Goal: Task Accomplishment & Management: Use online tool/utility

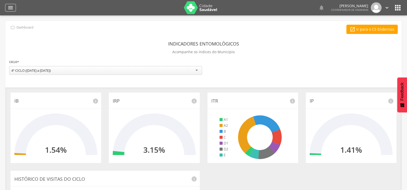
click at [11, 6] on icon "" at bounding box center [10, 8] width 6 height 6
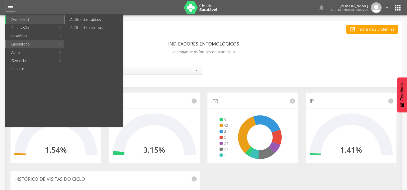
click at [80, 19] on link "Análise dos tubitos" at bounding box center [94, 19] width 58 height 8
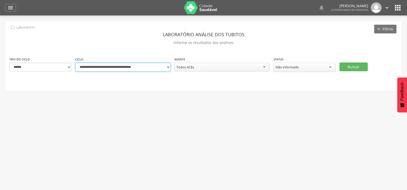
click at [169, 67] on select "**********" at bounding box center [122, 67] width 95 height 9
select select "**********"
click at [75, 63] on select "**********" at bounding box center [122, 67] width 95 height 9
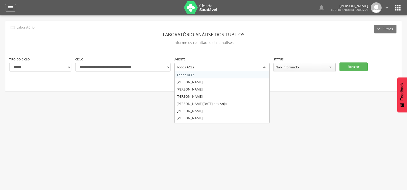
click at [202, 67] on div "Todos ACEs" at bounding box center [221, 67] width 95 height 9
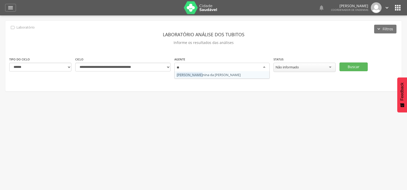
type input "***"
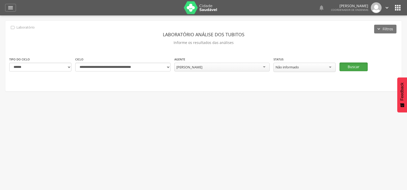
click at [351, 64] on button "Buscar" at bounding box center [354, 66] width 28 height 9
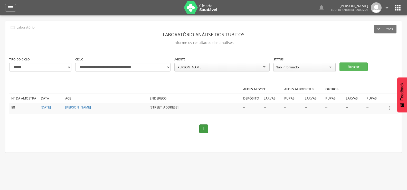
click at [391, 106] on icon "" at bounding box center [390, 108] width 6 height 6
click at [374, 98] on link "Informar resultado" at bounding box center [372, 99] width 41 height 6
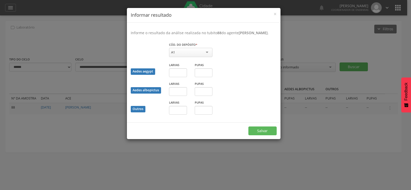
click at [180, 55] on div "A1" at bounding box center [190, 52] width 43 height 9
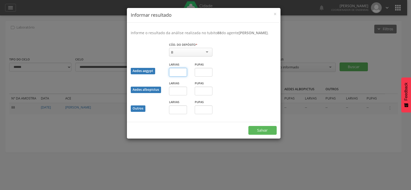
click at [174, 77] on input "text" at bounding box center [178, 72] width 18 height 9
type input "**"
click at [264, 133] on button "Salvar" at bounding box center [263, 130] width 28 height 9
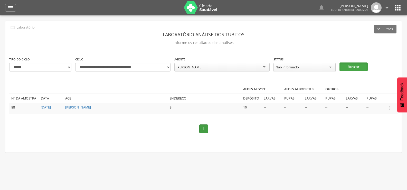
click at [349, 62] on button "Buscar" at bounding box center [354, 66] width 28 height 9
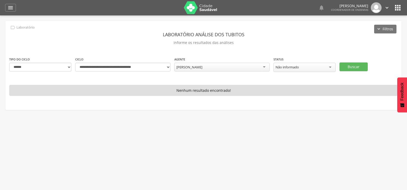
click at [232, 65] on div "[PERSON_NAME]" at bounding box center [221, 67] width 95 height 9
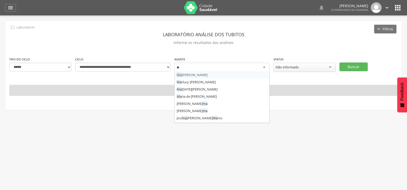
type input "***"
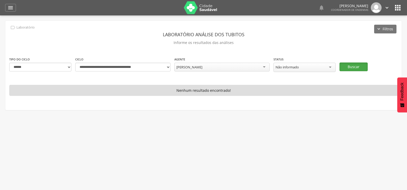
click at [356, 66] on button "Buscar" at bounding box center [354, 66] width 28 height 9
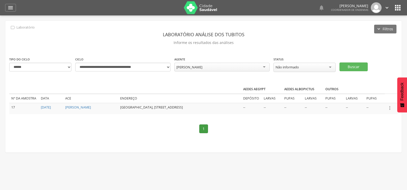
click at [390, 107] on icon "" at bounding box center [390, 108] width 6 height 6
click at [371, 97] on link "Informar resultado" at bounding box center [372, 99] width 41 height 6
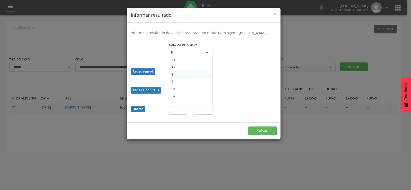
click at [186, 57] on div "B" at bounding box center [190, 52] width 43 height 9
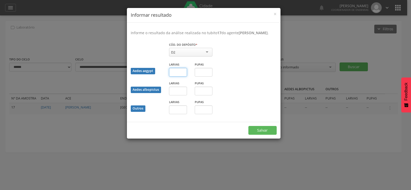
click at [174, 77] on input "text" at bounding box center [178, 72] width 18 height 9
type input "*"
click at [261, 133] on button "Salvar" at bounding box center [263, 130] width 28 height 9
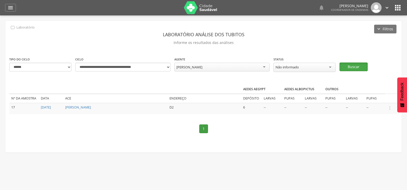
click at [353, 67] on button "Buscar" at bounding box center [354, 66] width 28 height 9
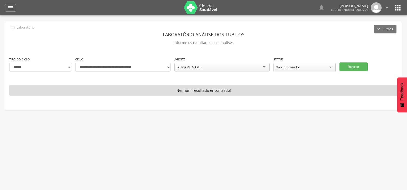
scroll to position [280, 0]
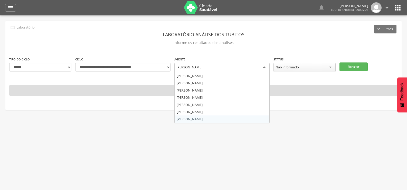
click at [241, 65] on div "[PERSON_NAME]" at bounding box center [221, 67] width 95 height 9
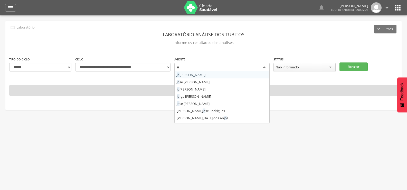
type input "***"
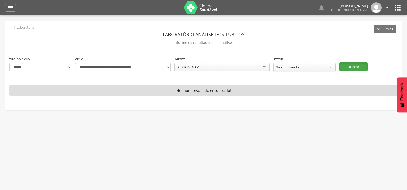
click at [354, 65] on button "Buscar" at bounding box center [354, 66] width 28 height 9
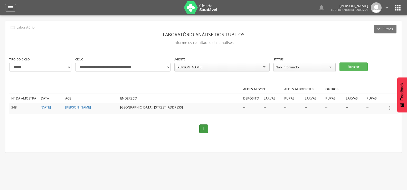
click at [390, 105] on icon "" at bounding box center [390, 108] width 6 height 6
click at [376, 97] on link "Informar resultado" at bounding box center [372, 99] width 41 height 6
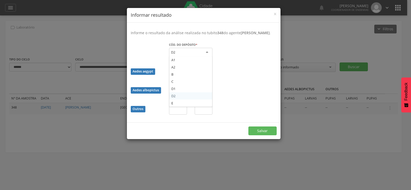
click at [189, 54] on div "D2" at bounding box center [190, 52] width 43 height 9
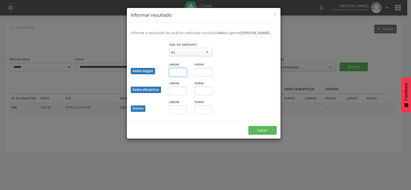
click at [174, 77] on input "text" at bounding box center [178, 72] width 18 height 9
type input "*"
click at [179, 114] on input "text" at bounding box center [178, 109] width 18 height 9
type input "*"
click at [249, 126] on button "Salvar" at bounding box center [263, 130] width 28 height 9
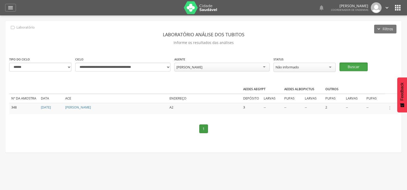
click at [356, 63] on button "Buscar" at bounding box center [354, 66] width 28 height 9
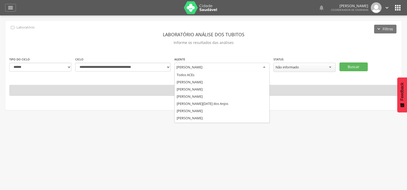
click at [203, 66] on div "[PERSON_NAME]" at bounding box center [190, 67] width 26 height 5
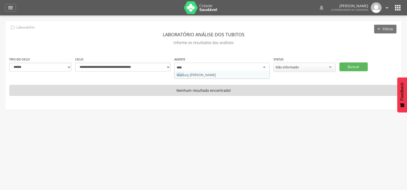
type input "*****"
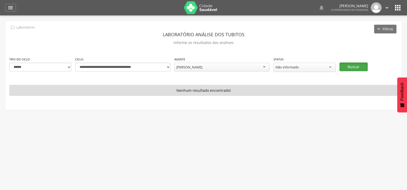
click at [348, 63] on button "Buscar" at bounding box center [354, 66] width 28 height 9
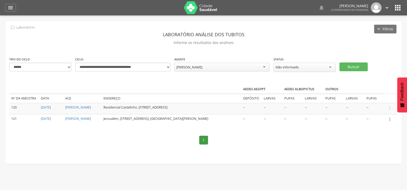
click at [391, 120] on icon "" at bounding box center [390, 119] width 6 height 6
click at [379, 112] on link "Informar resultado" at bounding box center [372, 110] width 41 height 6
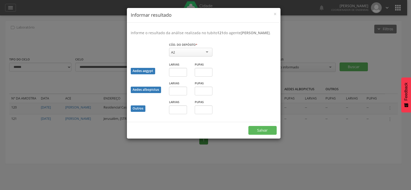
click at [204, 56] on div "A2" at bounding box center [190, 52] width 43 height 9
click at [174, 113] on input "text" at bounding box center [178, 109] width 18 height 9
type input "*"
click at [249, 126] on button "Salvar" at bounding box center [263, 130] width 28 height 9
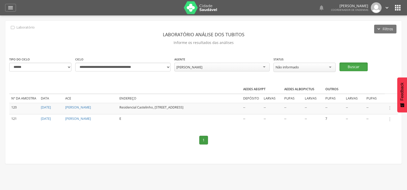
click at [359, 63] on button "Buscar" at bounding box center [354, 66] width 28 height 9
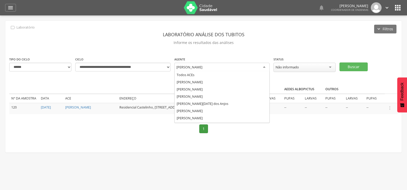
click at [216, 66] on div "[PERSON_NAME]" at bounding box center [221, 67] width 95 height 9
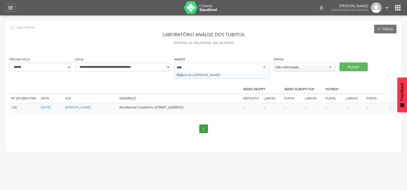
type input "*****"
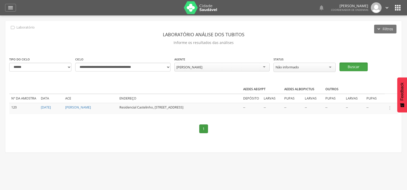
click at [359, 66] on button "Buscar" at bounding box center [354, 66] width 28 height 9
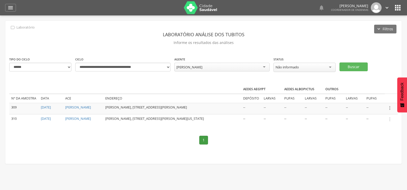
click at [391, 106] on icon "" at bounding box center [390, 108] width 6 height 6
click at [377, 97] on link "Informar resultado" at bounding box center [372, 99] width 41 height 6
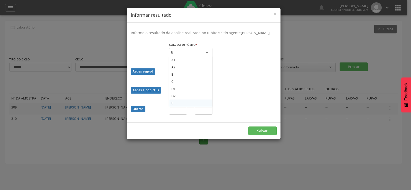
click at [183, 57] on div "E" at bounding box center [190, 52] width 43 height 9
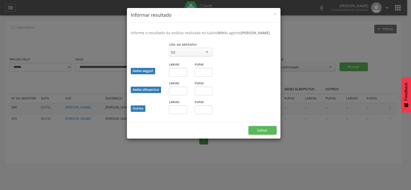
click at [175, 85] on label "Larvas" at bounding box center [174, 83] width 10 height 4
click at [178, 76] on input "text" at bounding box center [178, 72] width 18 height 9
type input "*"
click at [269, 134] on button "Salvar" at bounding box center [263, 130] width 28 height 9
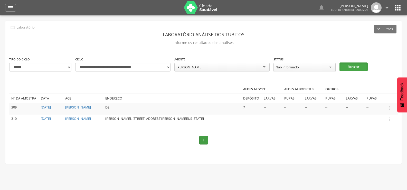
click at [355, 62] on button "Buscar" at bounding box center [354, 66] width 28 height 9
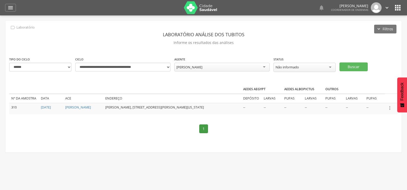
click at [390, 106] on icon "" at bounding box center [390, 108] width 6 height 6
click at [381, 97] on link "Informar resultado" at bounding box center [372, 99] width 41 height 6
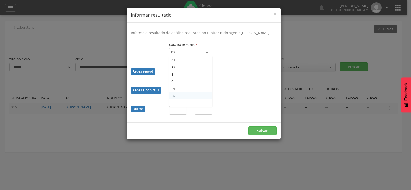
click at [196, 55] on div "D2" at bounding box center [190, 52] width 43 height 9
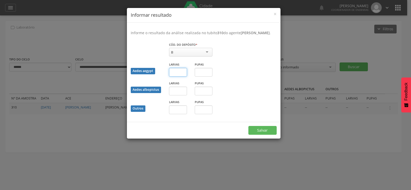
click at [176, 77] on input "text" at bounding box center [178, 72] width 18 height 9
type input "*"
click at [257, 133] on button "Salvar" at bounding box center [263, 130] width 28 height 9
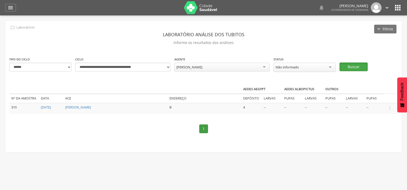
click at [353, 63] on button "Buscar" at bounding box center [354, 66] width 28 height 9
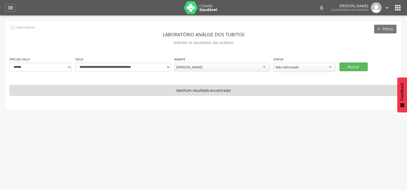
click at [222, 65] on div "[PERSON_NAME]" at bounding box center [221, 67] width 95 height 9
type input "***"
click at [362, 65] on button "Buscar" at bounding box center [354, 66] width 28 height 9
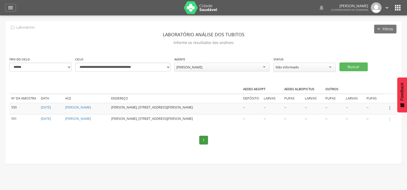
click at [391, 106] on icon "" at bounding box center [390, 108] width 6 height 6
click at [375, 96] on link "Informar resultado" at bounding box center [372, 99] width 41 height 6
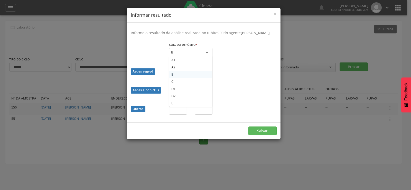
click at [189, 54] on div "B" at bounding box center [190, 52] width 43 height 9
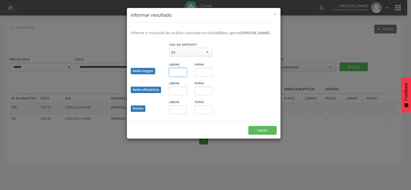
click at [177, 77] on input "text" at bounding box center [178, 72] width 18 height 9
type input "*"
click at [259, 135] on button "Salvar" at bounding box center [263, 130] width 28 height 9
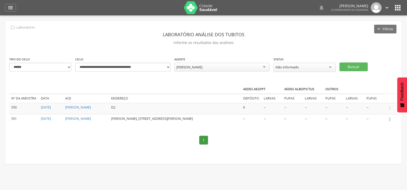
click at [392, 122] on icon "" at bounding box center [390, 119] width 6 height 6
click at [377, 110] on link "Informar resultado" at bounding box center [372, 110] width 41 height 6
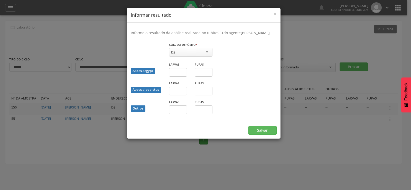
click at [192, 55] on div "D2" at bounding box center [190, 52] width 43 height 9
click at [200, 75] on input "text" at bounding box center [204, 72] width 18 height 9
type input "*"
click at [257, 134] on button "Salvar" at bounding box center [263, 130] width 28 height 9
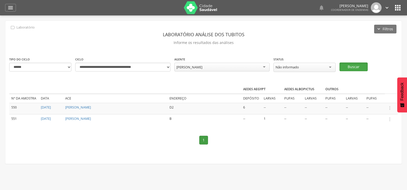
click at [351, 64] on button "Buscar" at bounding box center [354, 66] width 28 height 9
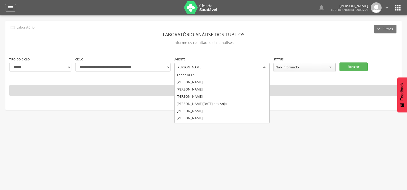
click at [233, 64] on div "[PERSON_NAME]" at bounding box center [221, 67] width 95 height 9
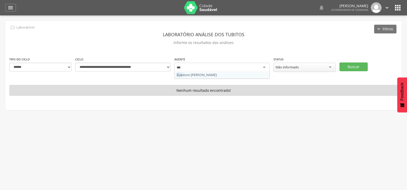
type input "****"
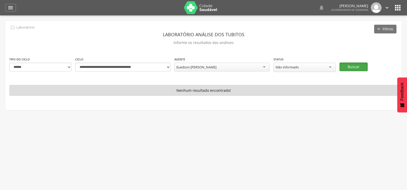
click at [354, 65] on button "Buscar" at bounding box center [354, 66] width 28 height 9
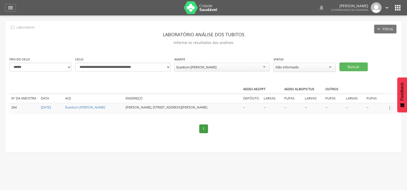
click at [391, 107] on icon "" at bounding box center [390, 108] width 6 height 6
click at [383, 97] on link "Informar resultado" at bounding box center [372, 99] width 41 height 6
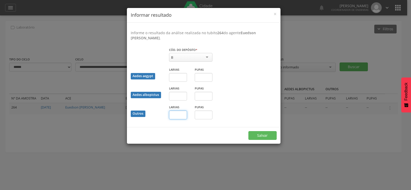
click at [182, 116] on input "text" at bounding box center [178, 115] width 18 height 9
type input "*"
click at [249, 131] on button "Salvar" at bounding box center [263, 135] width 28 height 9
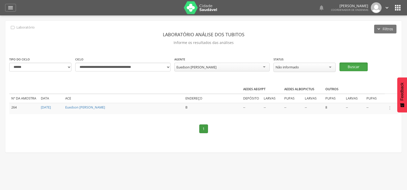
click at [356, 65] on button "Buscar" at bounding box center [354, 66] width 28 height 9
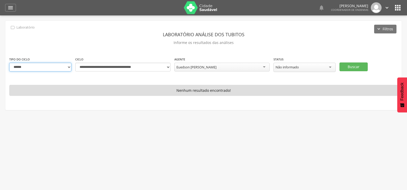
click at [68, 67] on select "**********" at bounding box center [40, 67] width 62 height 9
select select "*"
click at [9, 63] on select "**********" at bounding box center [40, 67] width 62 height 9
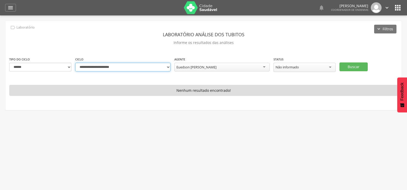
click at [170, 67] on select "**********" at bounding box center [122, 67] width 95 height 9
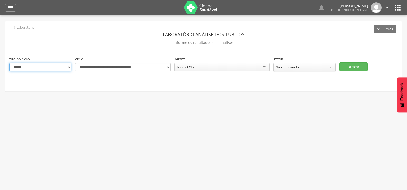
click at [69, 67] on select "**********" at bounding box center [40, 67] width 62 height 9
select select "*"
click at [9, 63] on select "**********" at bounding box center [40, 67] width 62 height 9
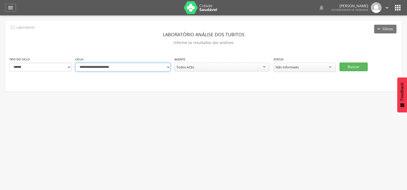
click at [163, 66] on select "**********" at bounding box center [122, 67] width 95 height 9
click at [75, 63] on select "**********" at bounding box center [122, 67] width 95 height 9
click at [350, 65] on button "Buscar" at bounding box center [354, 66] width 28 height 9
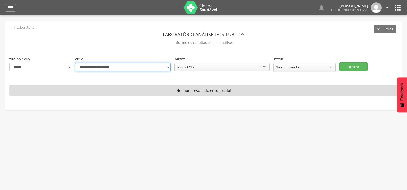
click at [163, 66] on select "**********" at bounding box center [122, 67] width 95 height 9
select select "**********"
click at [75, 63] on select "**********" at bounding box center [122, 67] width 95 height 9
click at [347, 65] on button "Buscar" at bounding box center [354, 66] width 28 height 9
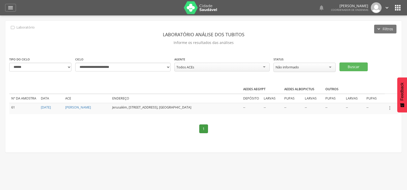
click at [390, 106] on icon "" at bounding box center [390, 108] width 6 height 6
click at [379, 96] on link "Informar resultado" at bounding box center [372, 99] width 41 height 6
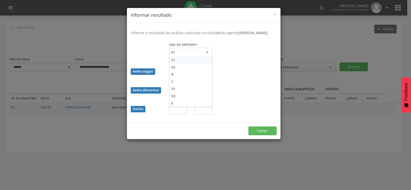
click at [200, 54] on div "A1" at bounding box center [190, 52] width 43 height 9
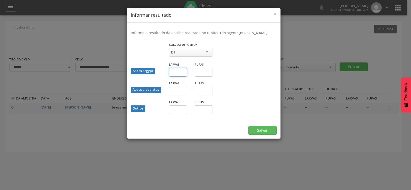
click at [177, 77] on input "text" at bounding box center [178, 72] width 18 height 9
type input "*"
click at [265, 134] on button "Salvar" at bounding box center [263, 130] width 28 height 9
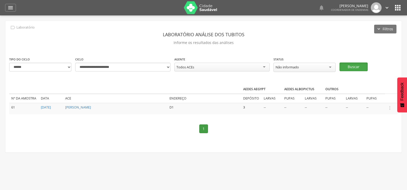
click at [356, 66] on button "Buscar" at bounding box center [354, 66] width 28 height 9
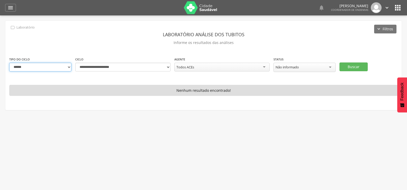
click at [62, 64] on select "**********" at bounding box center [40, 67] width 62 height 9
select select "*"
click at [9, 63] on select "**********" at bounding box center [40, 67] width 62 height 9
click at [171, 66] on div "**********" at bounding box center [220, 67] width 99 height 21
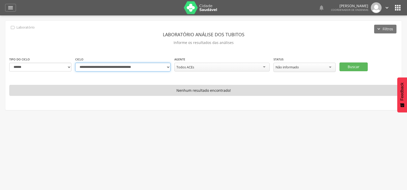
click at [169, 68] on select "**********" at bounding box center [122, 67] width 95 height 9
select select "**********"
click at [75, 63] on select "**********" at bounding box center [122, 67] width 95 height 9
click at [352, 65] on button "Buscar" at bounding box center [354, 66] width 28 height 9
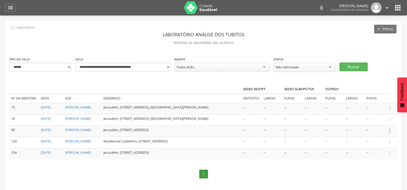
click at [391, 130] on icon "" at bounding box center [390, 131] width 6 height 6
click at [376, 119] on link "Informar resultado" at bounding box center [372, 122] width 41 height 6
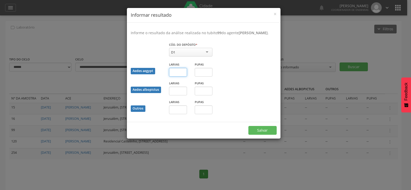
click at [178, 77] on input "text" at bounding box center [178, 72] width 18 height 9
type input "*"
click at [256, 135] on button "Salvar" at bounding box center [263, 130] width 28 height 9
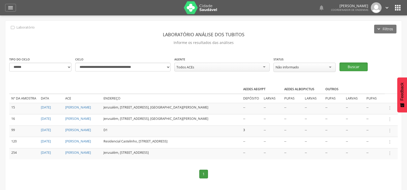
click at [360, 63] on button "Buscar" at bounding box center [354, 66] width 28 height 9
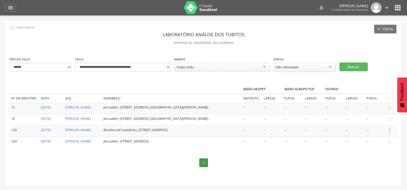
click at [391, 130] on icon "" at bounding box center [390, 131] width 6 height 6
click at [375, 119] on link "Informar resultado" at bounding box center [372, 122] width 41 height 6
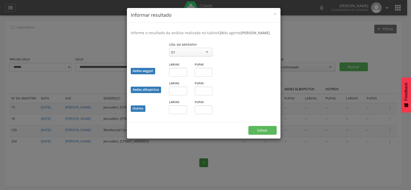
click at [329, 27] on div "× Informar resultado Informe o resultado da análise realizada no tubito 120 do …" at bounding box center [205, 95] width 411 height 190
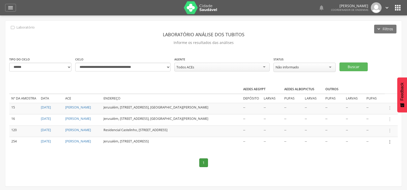
click at [389, 143] on icon "" at bounding box center [390, 142] width 6 height 6
click at [381, 133] on link "Informar resultado" at bounding box center [372, 133] width 41 height 6
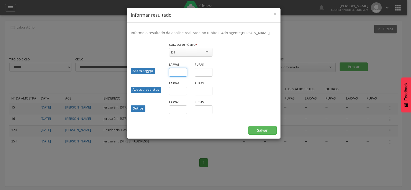
click at [182, 77] on input "text" at bounding box center [178, 72] width 18 height 9
type input "*"
drag, startPoint x: 204, startPoint y: 80, endPoint x: 204, endPoint y: 84, distance: 3.6
click at [204, 80] on div "Pupas" at bounding box center [204, 71] width 26 height 19
type input "*"
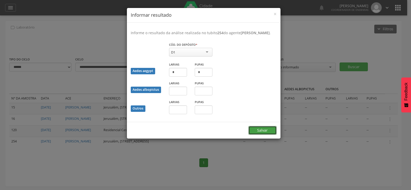
click at [262, 135] on button "Salvar" at bounding box center [263, 130] width 28 height 9
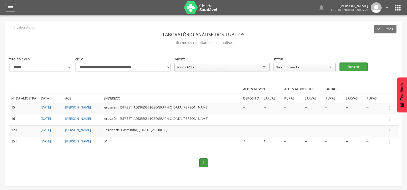
click at [353, 65] on button "Buscar" at bounding box center [354, 66] width 28 height 9
click at [391, 106] on icon "" at bounding box center [390, 108] width 6 height 6
click at [377, 99] on link "Informar resultado" at bounding box center [372, 99] width 41 height 6
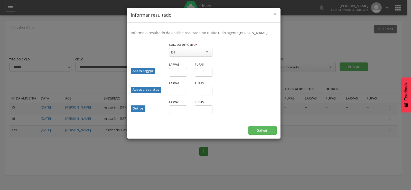
click at [187, 57] on div "D1" at bounding box center [190, 52] width 43 height 9
click at [177, 114] on input "text" at bounding box center [178, 109] width 18 height 9
type input "*"
click at [203, 113] on input "text" at bounding box center [204, 109] width 18 height 9
type input "*"
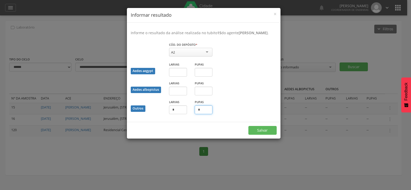
click at [249, 126] on button "Salvar" at bounding box center [263, 130] width 28 height 9
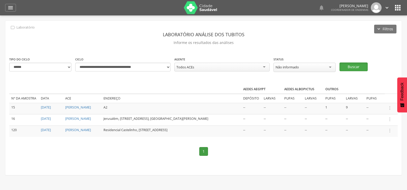
click at [363, 65] on button "Buscar" at bounding box center [354, 66] width 28 height 9
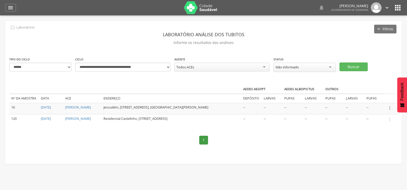
click at [390, 105] on icon "" at bounding box center [390, 108] width 6 height 6
click at [377, 98] on link "Informar resultado" at bounding box center [372, 99] width 41 height 6
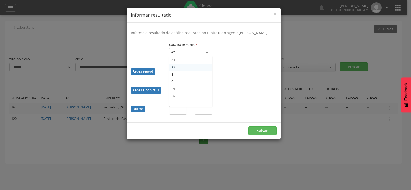
click at [196, 54] on div "A2" at bounding box center [190, 52] width 43 height 9
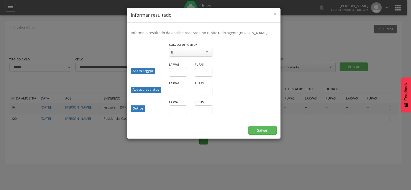
click at [202, 110] on div "Pupas" at bounding box center [204, 106] width 18 height 15
click at [202, 113] on input "text" at bounding box center [204, 109] width 18 height 9
type input "*"
click at [256, 134] on button "Salvar" at bounding box center [263, 130] width 28 height 9
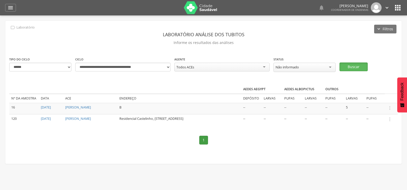
click at [352, 64] on button "Buscar" at bounding box center [354, 66] width 28 height 9
